Goal: Information Seeking & Learning: Check status

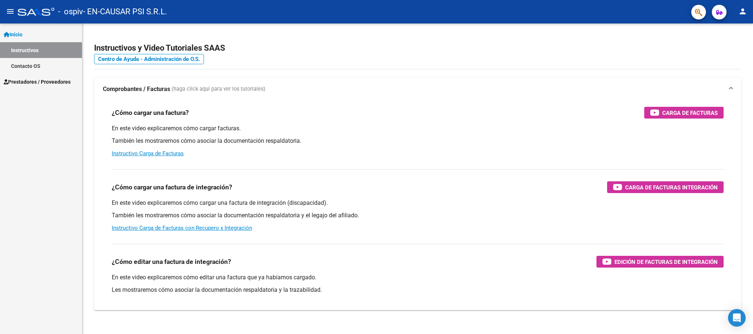
click at [45, 84] on span "Prestadores / Proveedores" at bounding box center [37, 82] width 67 height 8
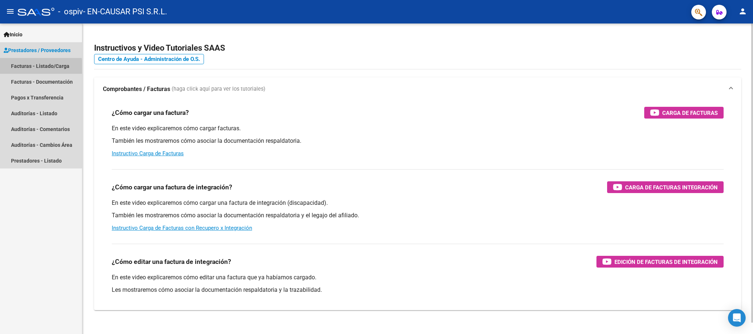
drag, startPoint x: 25, startPoint y: 69, endPoint x: 205, endPoint y: 149, distance: 197.9
click at [25, 69] on link "Facturas - Listado/Carga" at bounding box center [41, 66] width 82 height 16
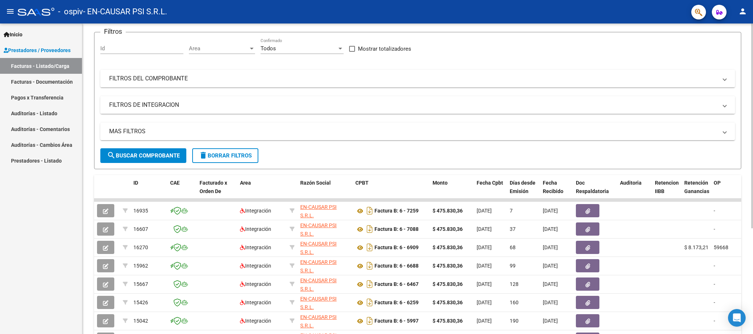
scroll to position [110, 0]
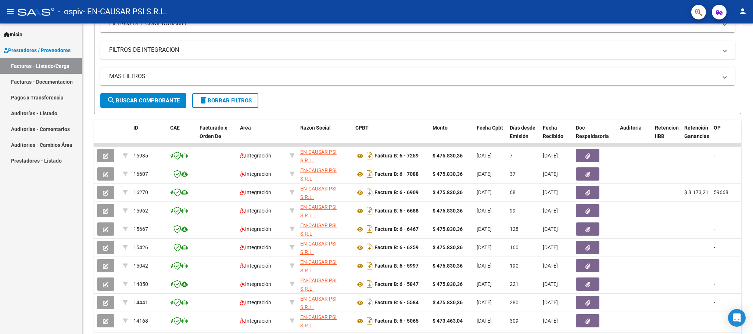
click at [46, 97] on link "Pagos x Transferencia" at bounding box center [41, 98] width 82 height 16
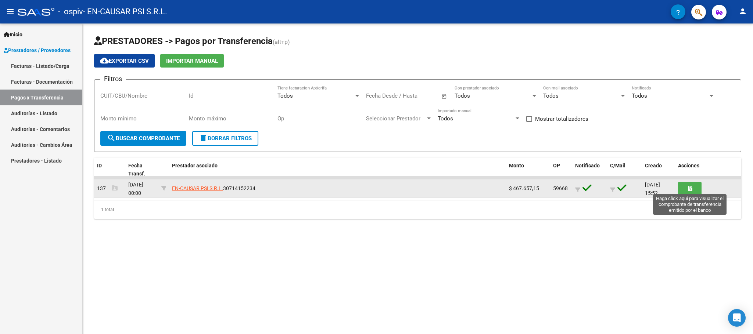
click at [689, 190] on icon "button" at bounding box center [690, 189] width 4 height 6
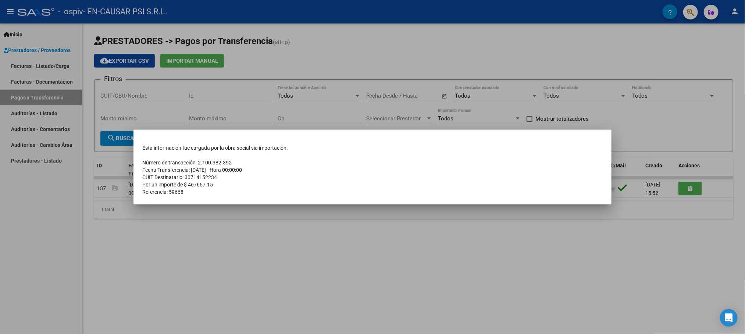
click at [405, 227] on div at bounding box center [372, 167] width 745 height 334
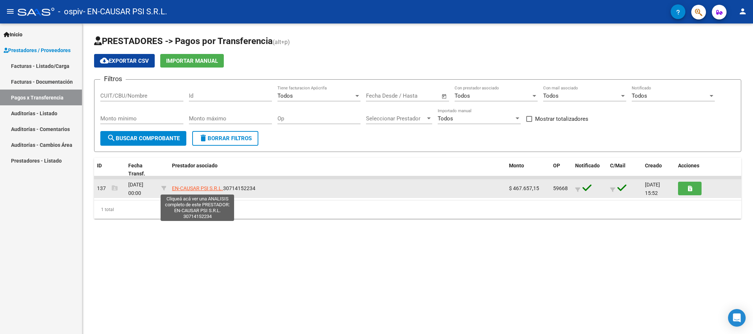
click at [184, 190] on span "EN-CAUSAR PSI S.R.L." at bounding box center [197, 189] width 51 height 6
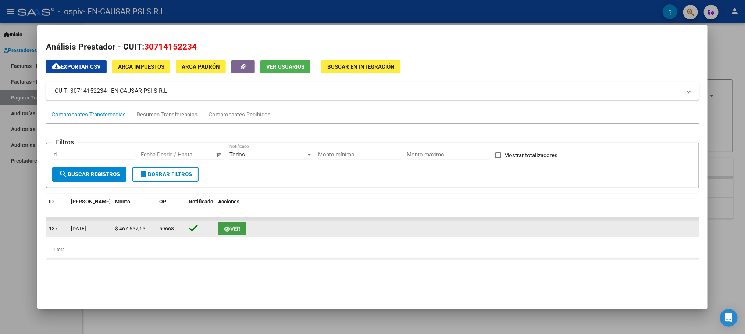
click at [224, 229] on icon "button" at bounding box center [227, 230] width 6 height 6
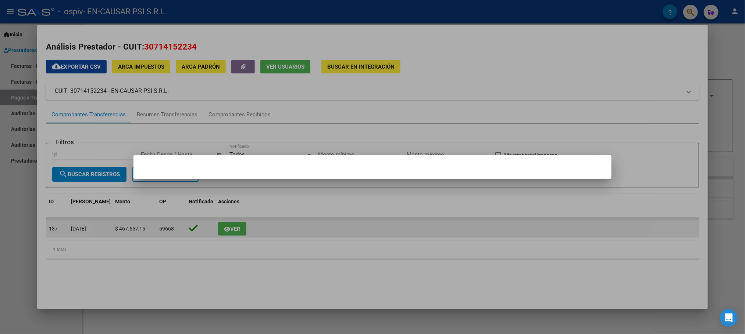
click at [285, 230] on div at bounding box center [372, 167] width 745 height 334
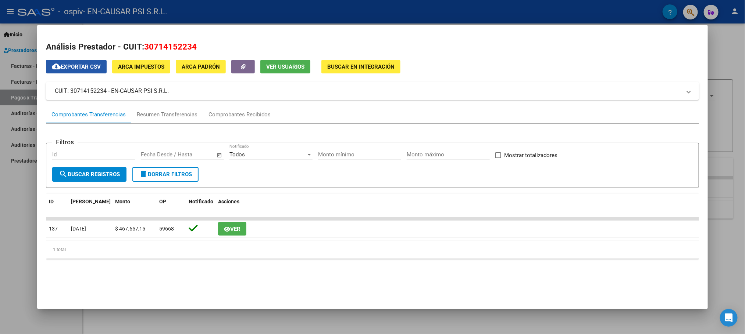
drag, startPoint x: 78, startPoint y: 69, endPoint x: 172, endPoint y: 101, distance: 99.0
click at [79, 69] on span "cloud_download Exportar CSV" at bounding box center [76, 67] width 49 height 7
click at [140, 65] on span "ARCA Impuestos" at bounding box center [141, 67] width 46 height 7
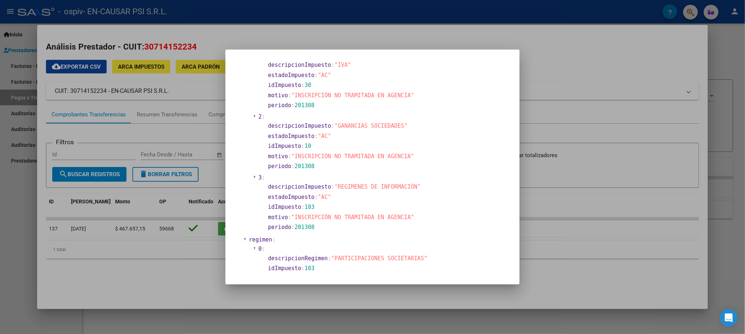
scroll to position [521, 0]
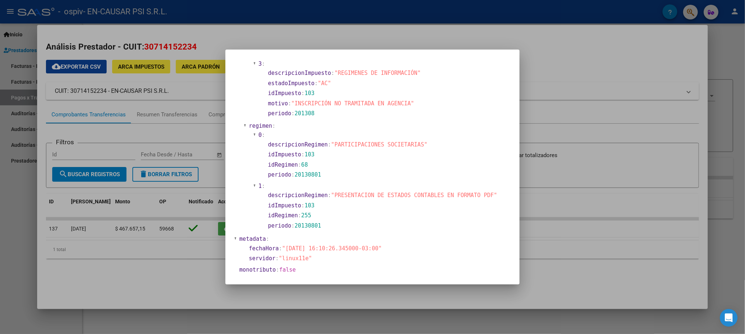
click at [596, 63] on div at bounding box center [372, 167] width 745 height 334
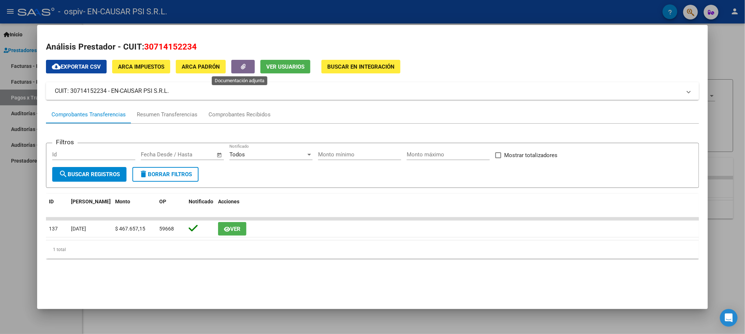
click at [241, 64] on icon "button" at bounding box center [243, 67] width 5 height 6
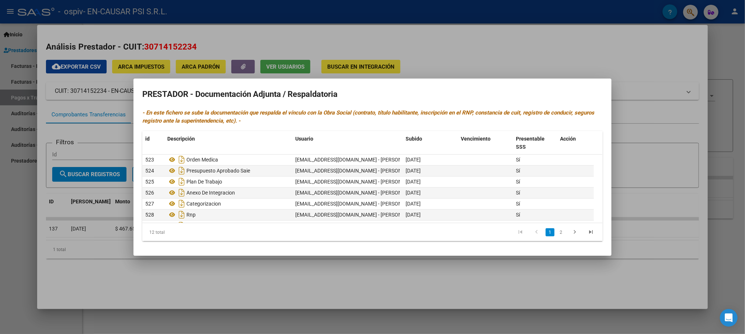
scroll to position [66, 0]
click at [439, 47] on div at bounding box center [372, 167] width 745 height 334
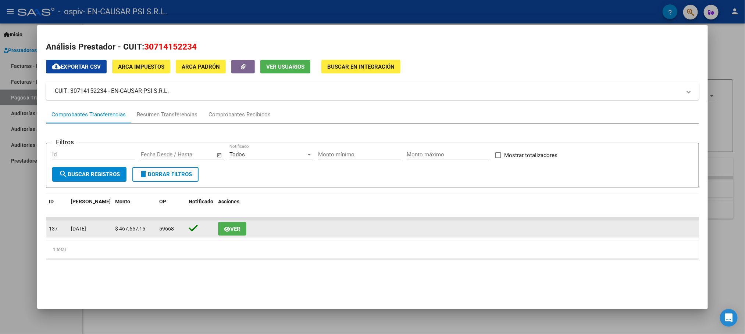
click at [230, 227] on span "Ver" at bounding box center [235, 229] width 10 height 7
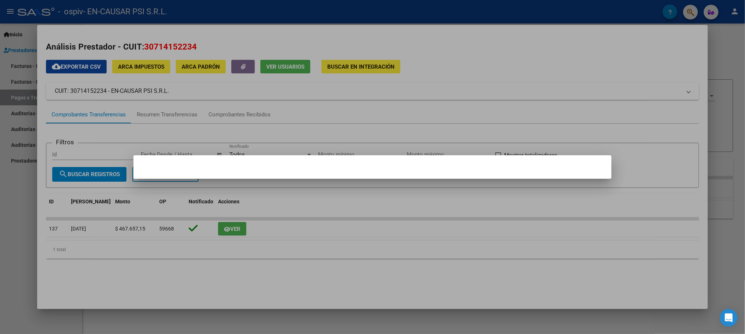
click at [491, 80] on div at bounding box center [372, 167] width 745 height 334
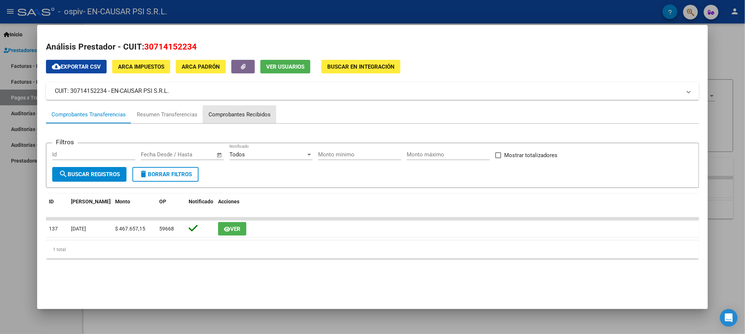
click at [245, 116] on div "Comprobantes Recibidos" at bounding box center [239, 115] width 62 height 8
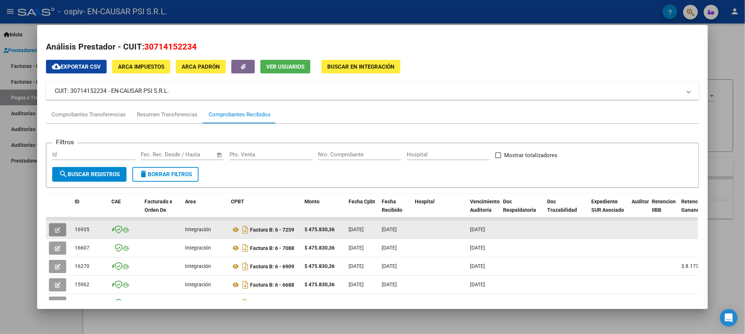
click at [55, 233] on icon "button" at bounding box center [58, 230] width 6 height 6
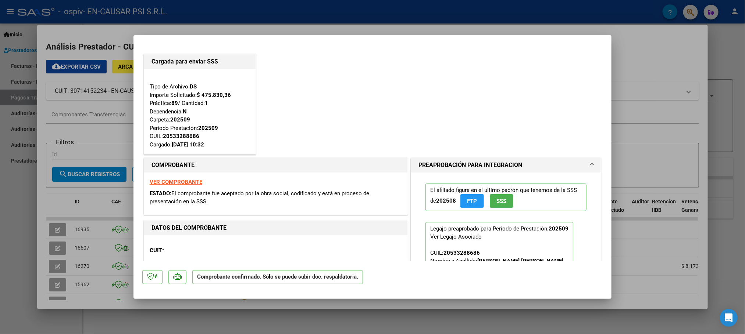
click at [177, 181] on strong "VER COMPROBANTE" at bounding box center [176, 182] width 53 height 7
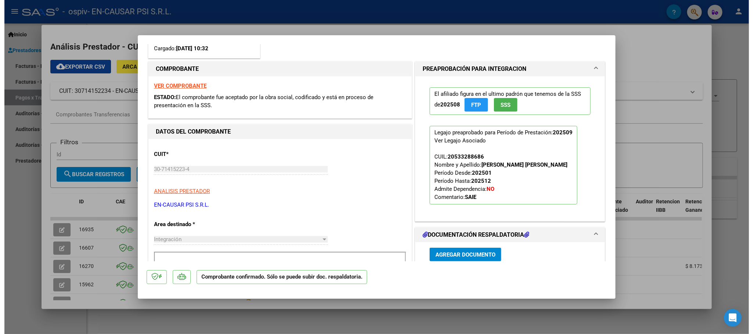
scroll to position [0, 0]
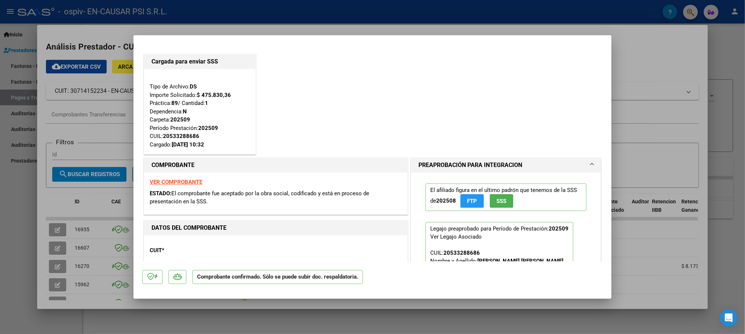
click at [170, 108] on div "Tipo de Archivo: DS Importe Solicitado: $ 475.830,36 Práctica: 89 / Cantidad: 1…" at bounding box center [200, 112] width 100 height 75
click at [638, 65] on div at bounding box center [372, 167] width 745 height 334
type input "$ 0,00"
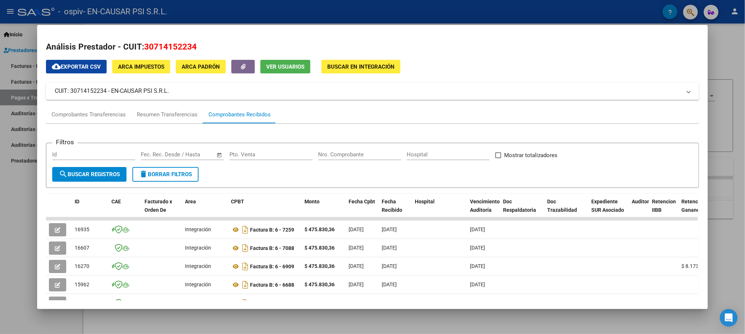
click at [627, 56] on div "Análisis Prestador - CUIT: 30714152234 cloud_download Exportar CSV ARCA Impuest…" at bounding box center [372, 240] width 652 height 399
click at [107, 116] on div "Comprobantes Transferencias" at bounding box center [88, 115] width 74 height 8
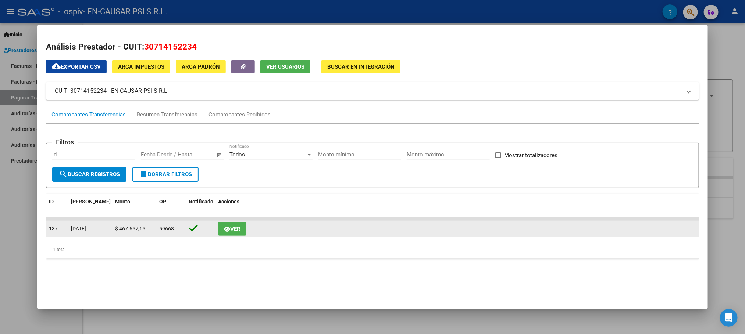
click at [49, 230] on span "137" at bounding box center [53, 229] width 9 height 6
click at [176, 228] on div "59668" at bounding box center [171, 229] width 24 height 8
click at [224, 231] on icon "button" at bounding box center [227, 230] width 6 height 6
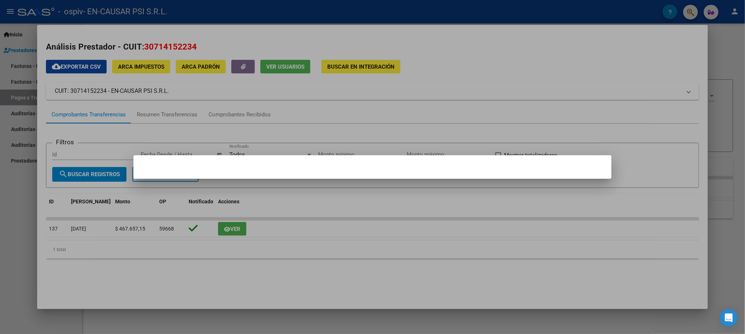
click at [299, 110] on div at bounding box center [372, 167] width 745 height 334
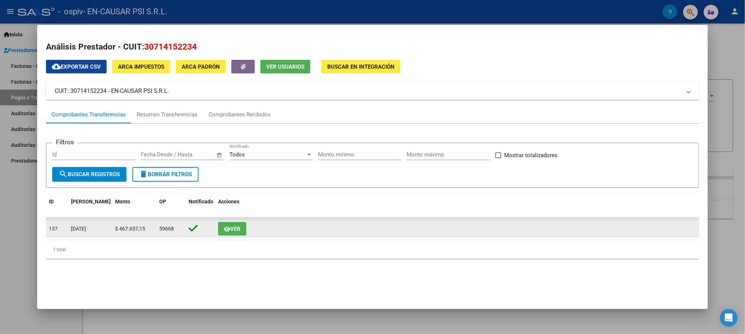
click at [196, 225] on div at bounding box center [201, 228] width 24 height 11
click at [159, 228] on span "59668" at bounding box center [166, 229] width 15 height 6
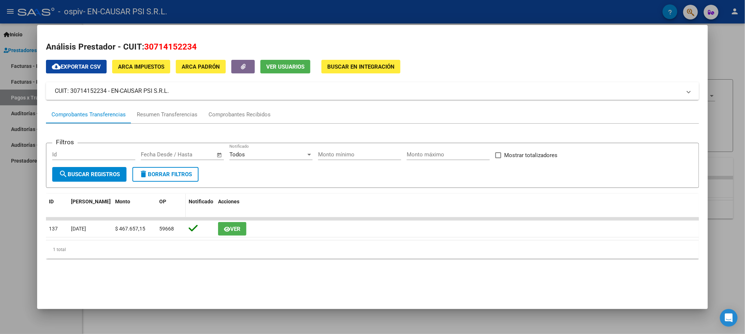
click at [159, 203] on span "OP" at bounding box center [162, 202] width 7 height 6
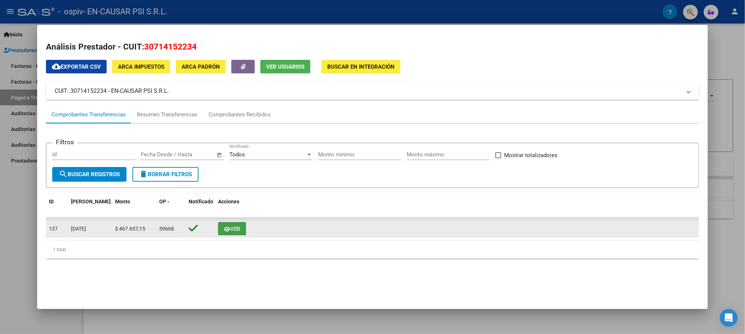
click at [230, 229] on span "Ver" at bounding box center [235, 229] width 10 height 7
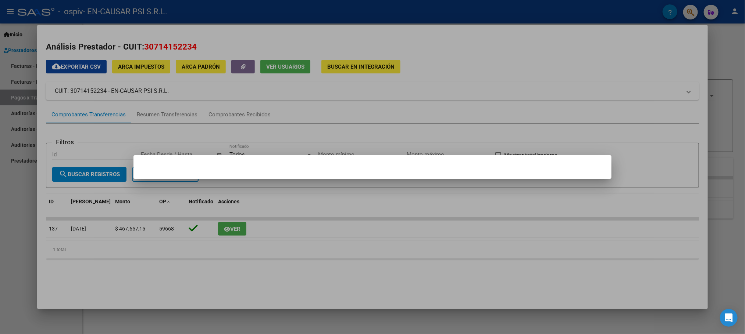
click at [313, 121] on div at bounding box center [372, 167] width 745 height 334
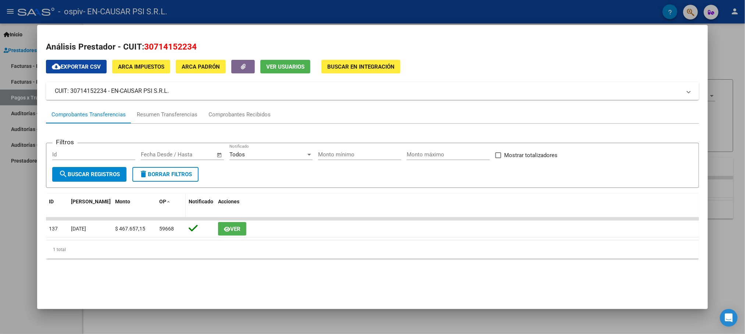
click at [166, 202] on span at bounding box center [168, 202] width 4 height 5
click at [223, 201] on span "Acciones" at bounding box center [228, 202] width 21 height 6
click at [196, 203] on span "Notificado" at bounding box center [201, 202] width 25 height 6
click at [159, 200] on span "OP" at bounding box center [162, 202] width 7 height 6
click at [79, 71] on button "cloud_download Exportar CSV" at bounding box center [76, 67] width 61 height 14
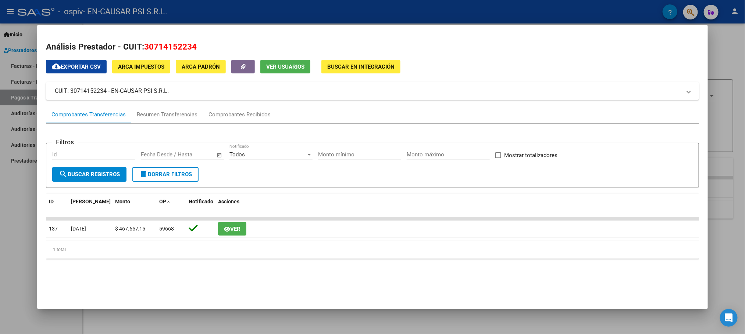
click at [727, 41] on div at bounding box center [372, 167] width 745 height 334
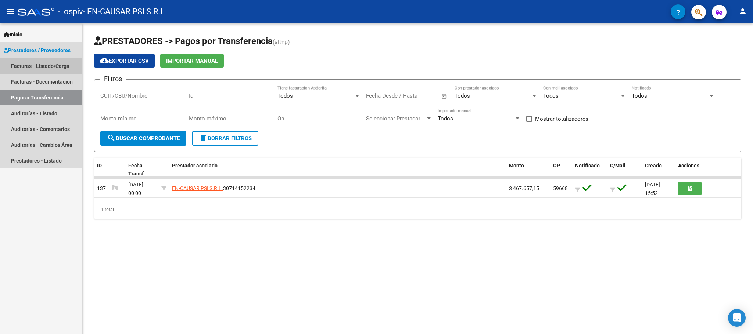
click at [55, 63] on link "Facturas - Listado/Carga" at bounding box center [41, 66] width 82 height 16
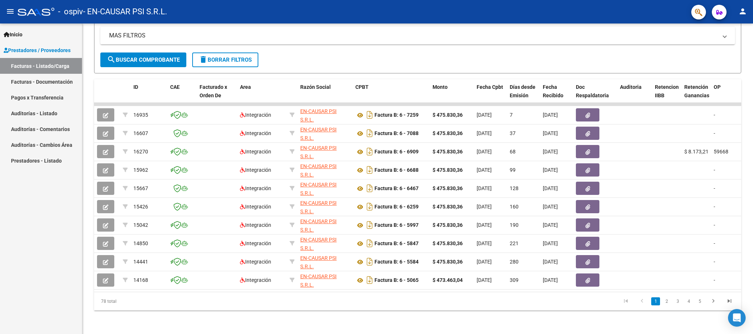
click at [41, 100] on link "Pagos x Transferencia" at bounding box center [41, 98] width 82 height 16
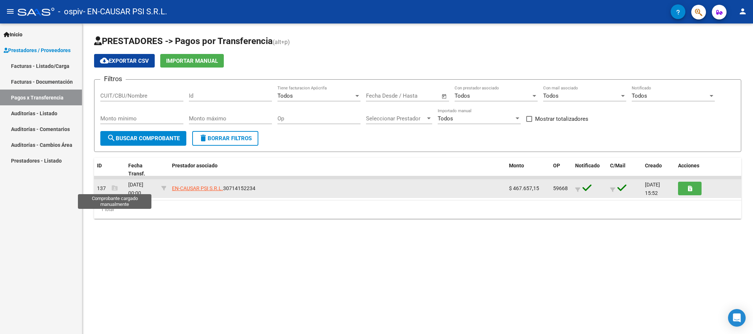
click at [114, 191] on icon at bounding box center [115, 188] width 6 height 6
click at [114, 189] on icon at bounding box center [115, 188] width 6 height 6
click at [143, 185] on span "[DATE] 00:00" at bounding box center [135, 189] width 15 height 14
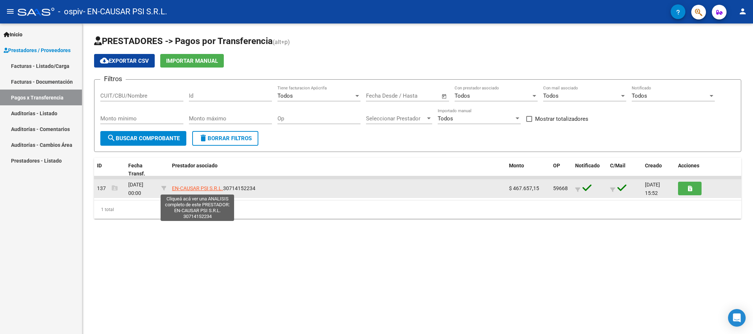
click at [184, 191] on span "EN-CAUSAR PSI S.R.L." at bounding box center [197, 189] width 51 height 6
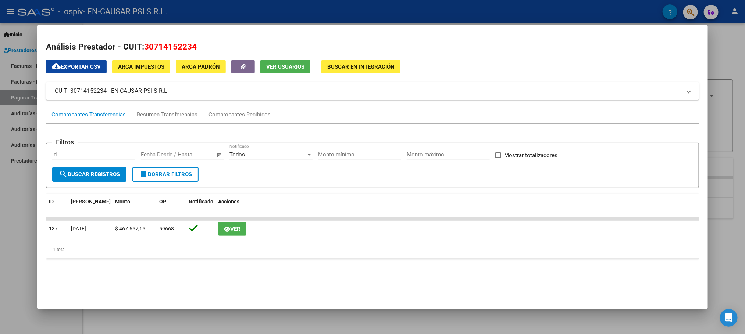
click at [729, 39] on div at bounding box center [372, 167] width 745 height 334
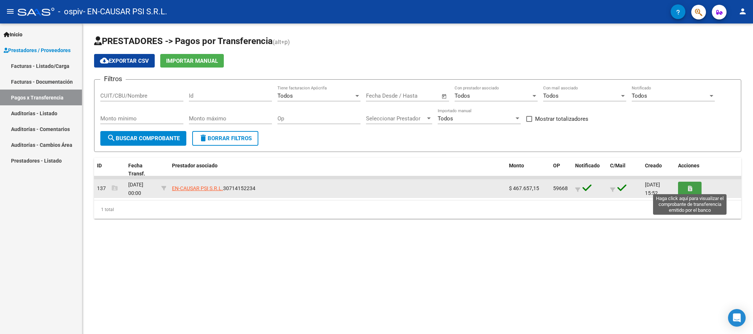
click at [690, 186] on icon "button" at bounding box center [690, 189] width 4 height 6
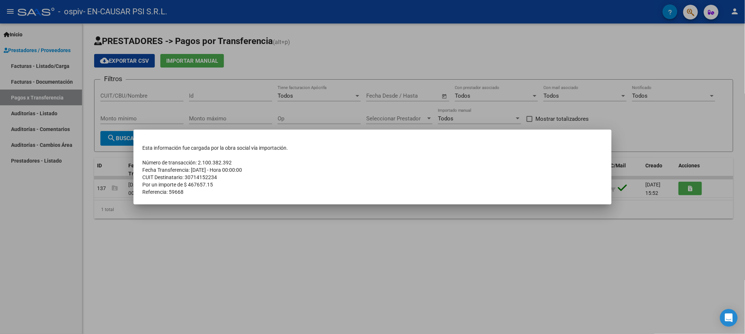
click at [573, 62] on div at bounding box center [372, 167] width 745 height 334
